Goal: Information Seeking & Learning: Learn about a topic

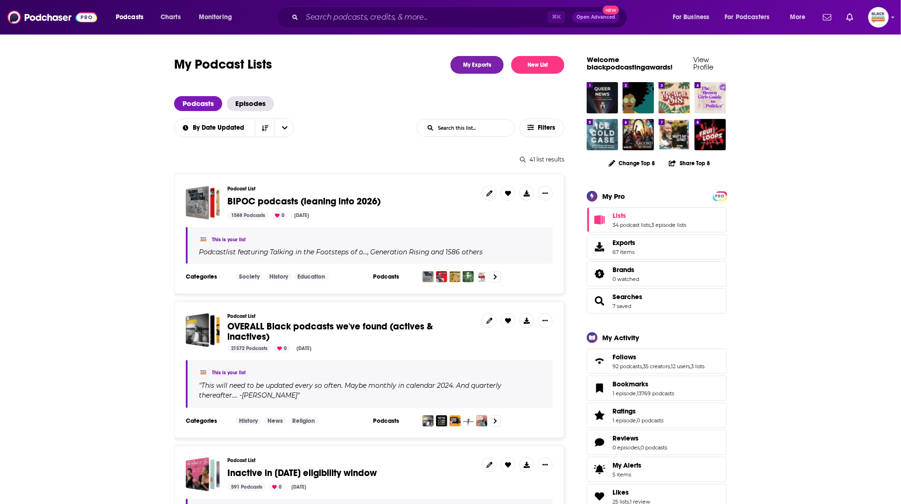
click at [353, 21] on input "Search podcasts, credits, & more..." at bounding box center [425, 17] width 246 height 15
paste input "LadiieIvory Media Podcast"
type input "LadiieIvory Media Podcast"
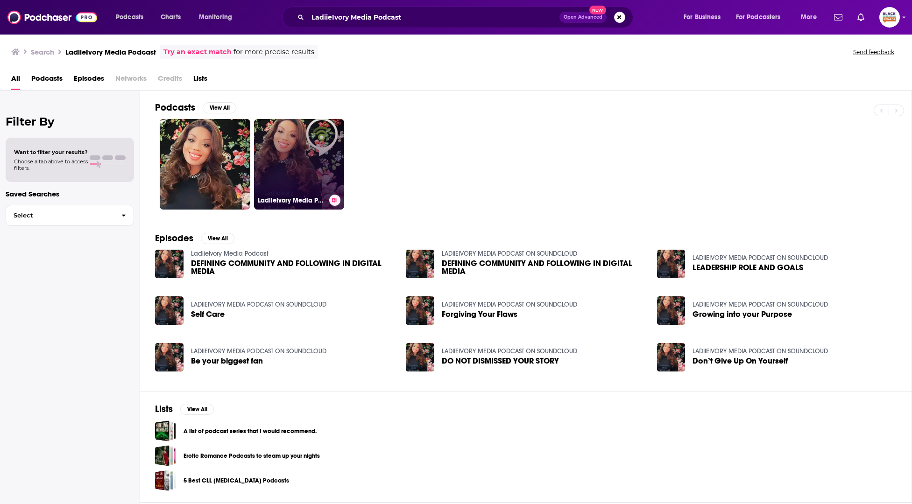
click at [278, 135] on link "LadiieIvory Media Podcast" at bounding box center [299, 164] width 91 height 91
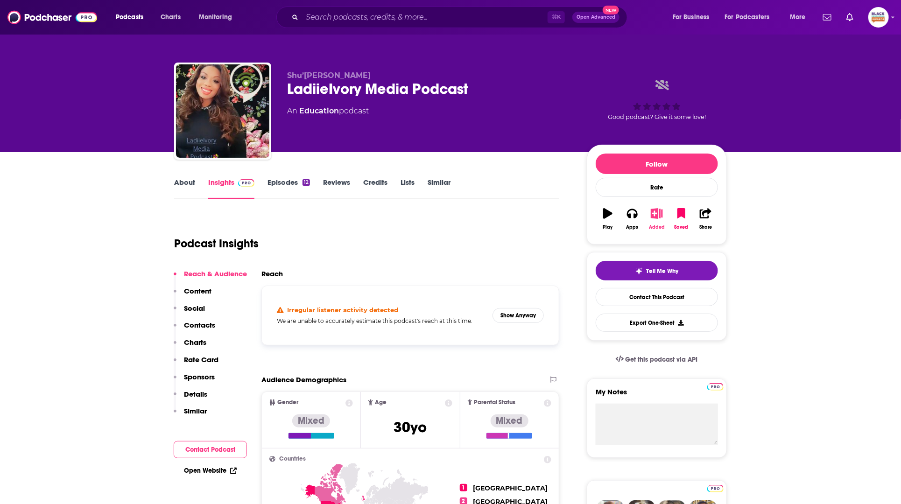
click at [659, 212] on icon "button" at bounding box center [657, 213] width 12 height 10
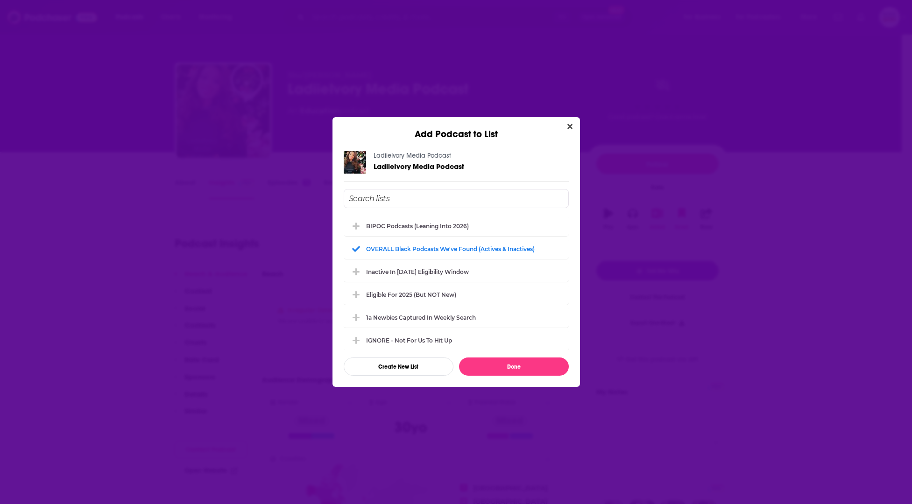
click at [507, 199] on input "Add Podcast To List" at bounding box center [456, 198] width 225 height 19
type input "1"
